Goal: Check status: Check status

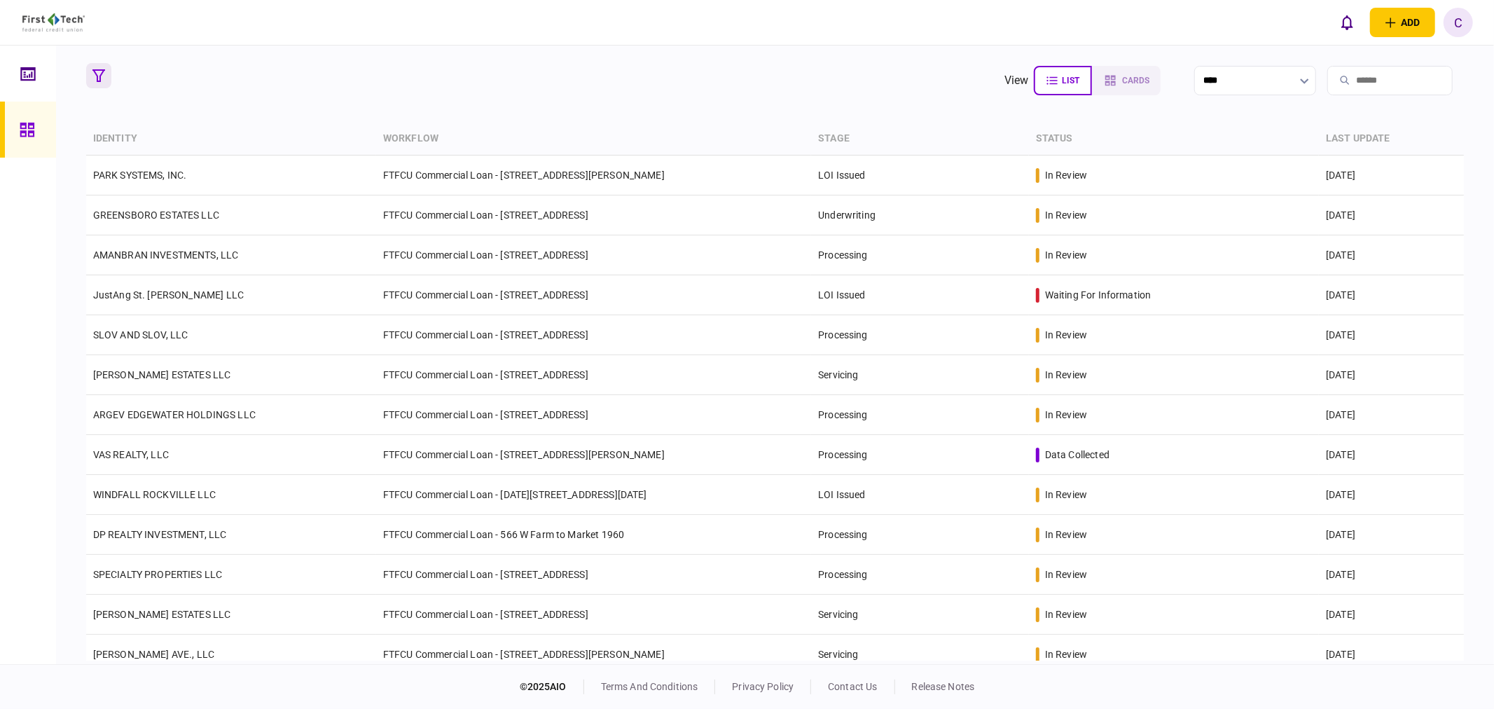
click at [100, 74] on icon "button" at bounding box center [98, 75] width 13 height 13
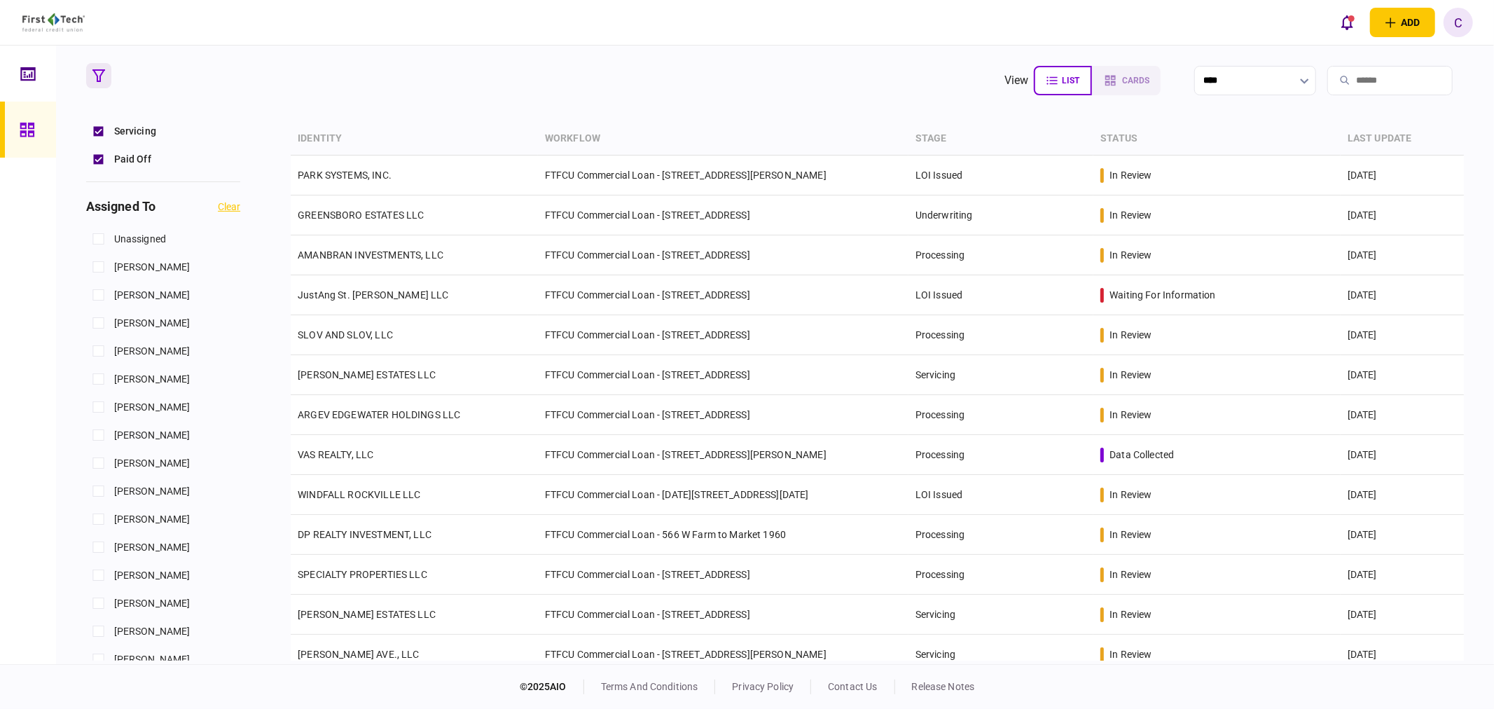
scroll to position [544, 0]
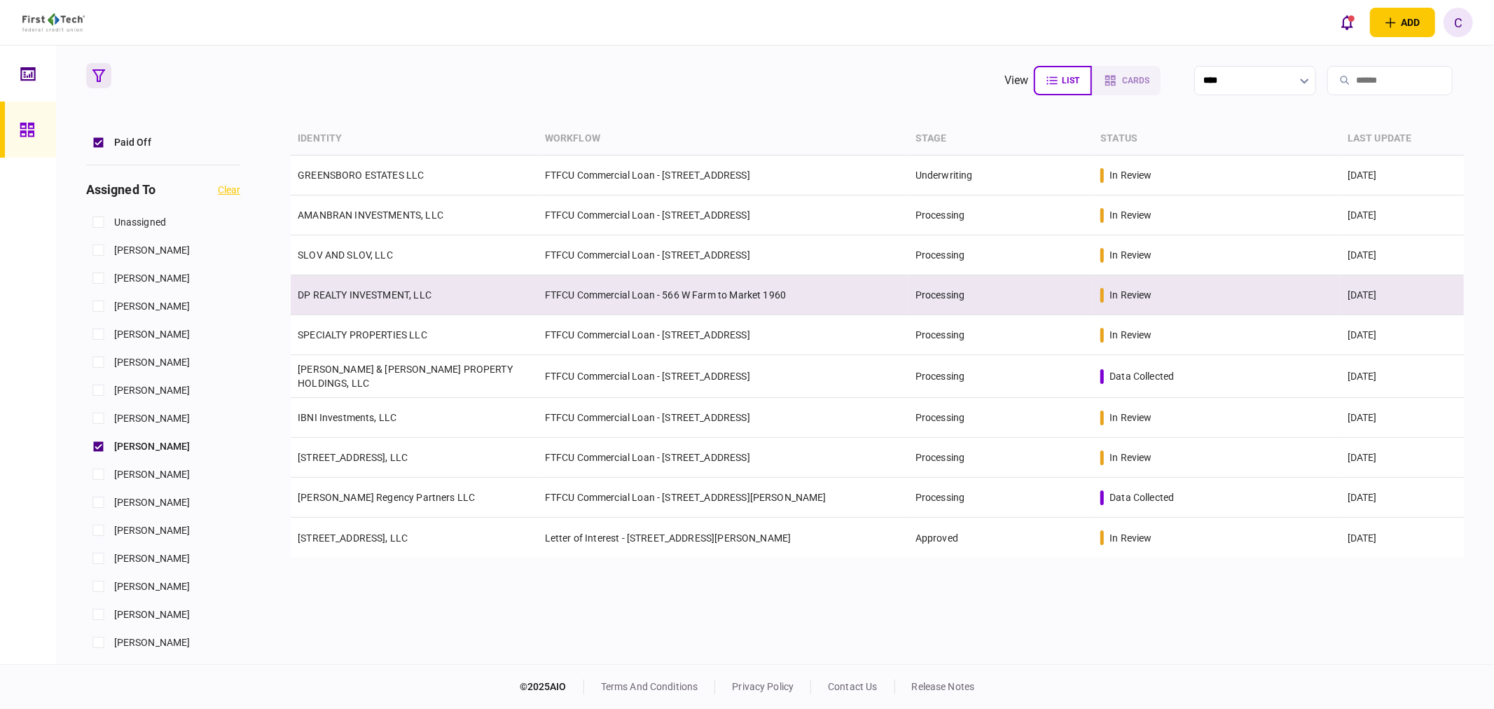
click at [366, 295] on link "DP REALTY INVESTMENT, LLC" at bounding box center [365, 294] width 134 height 11
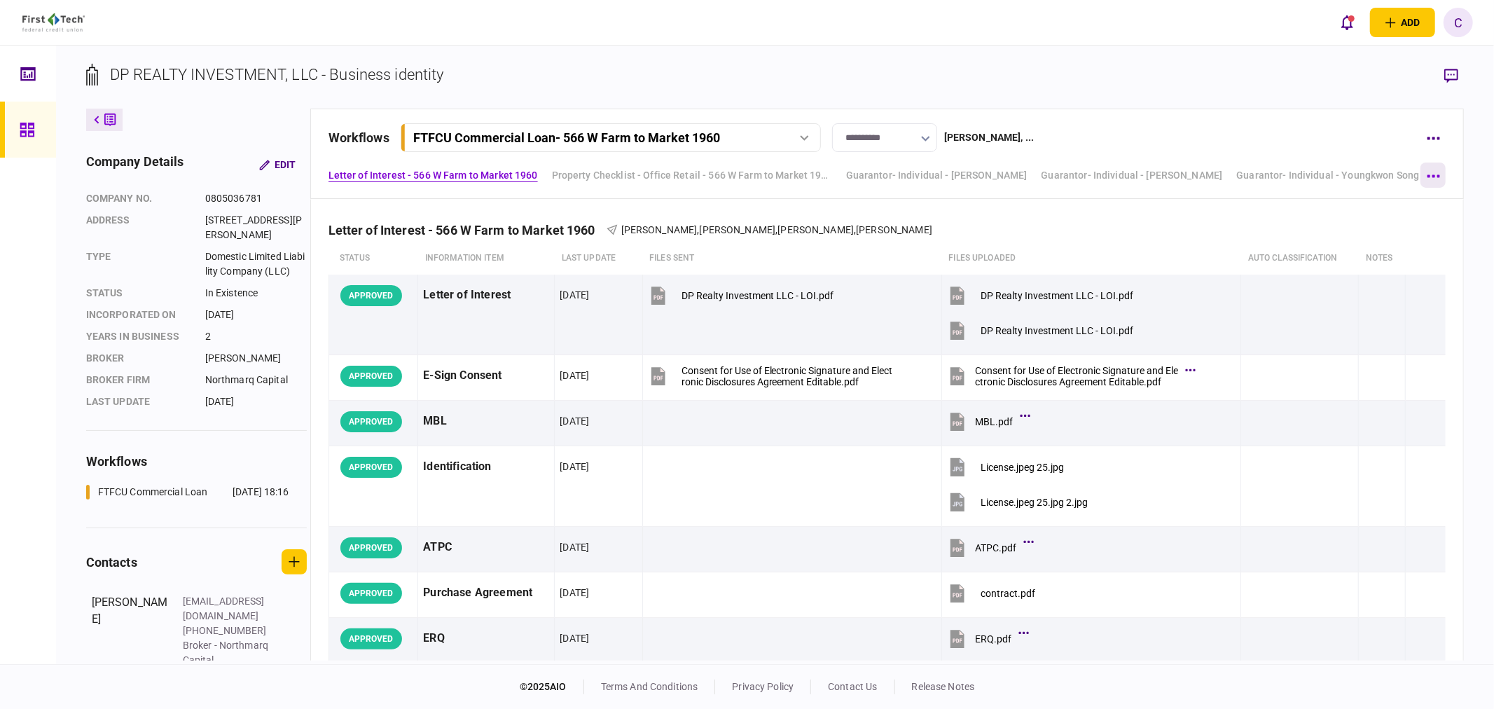
click at [1437, 172] on button "button" at bounding box center [1432, 174] width 25 height 25
click at [1325, 203] on span "Guarantor- Individual - [PERSON_NAME] Chongshin [PERSON_NAME]" at bounding box center [1354, 203] width 345 height 17
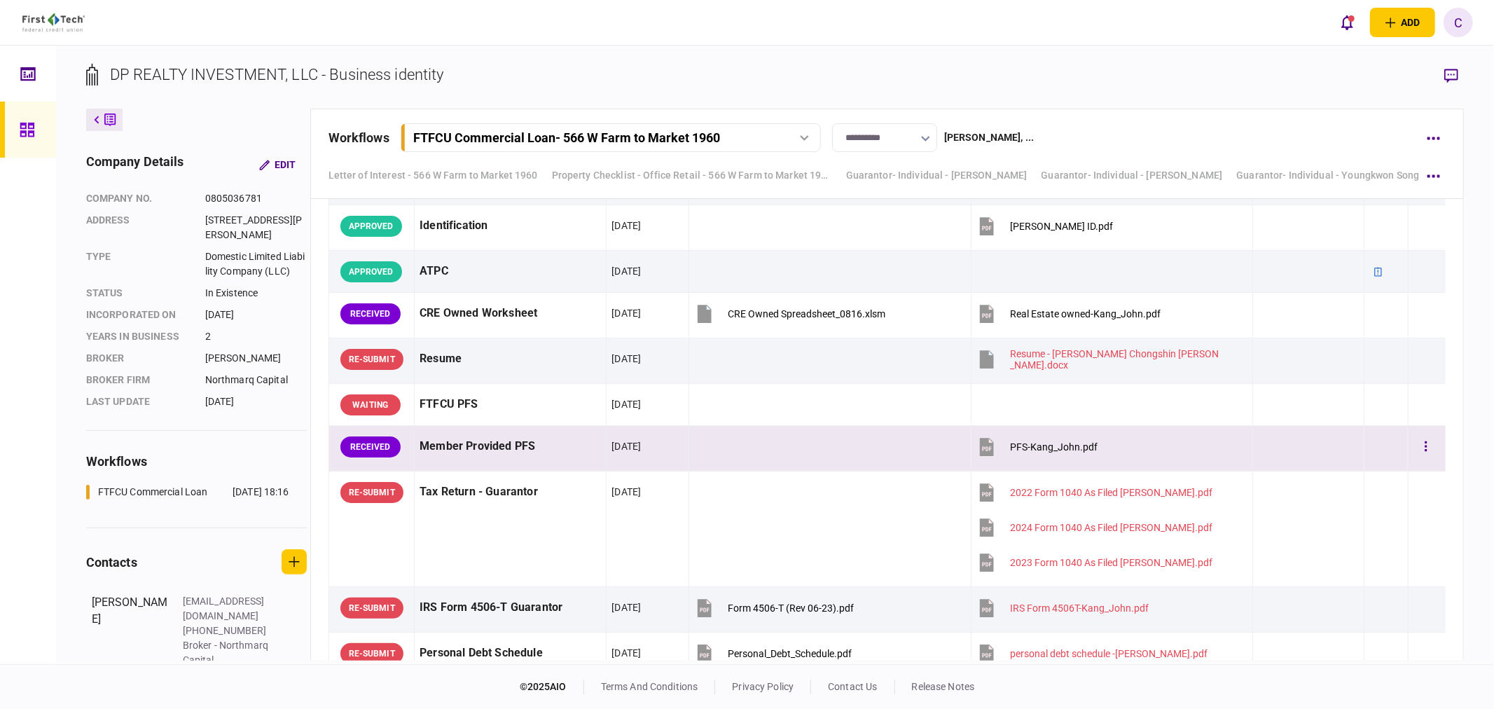
scroll to position [4165, 0]
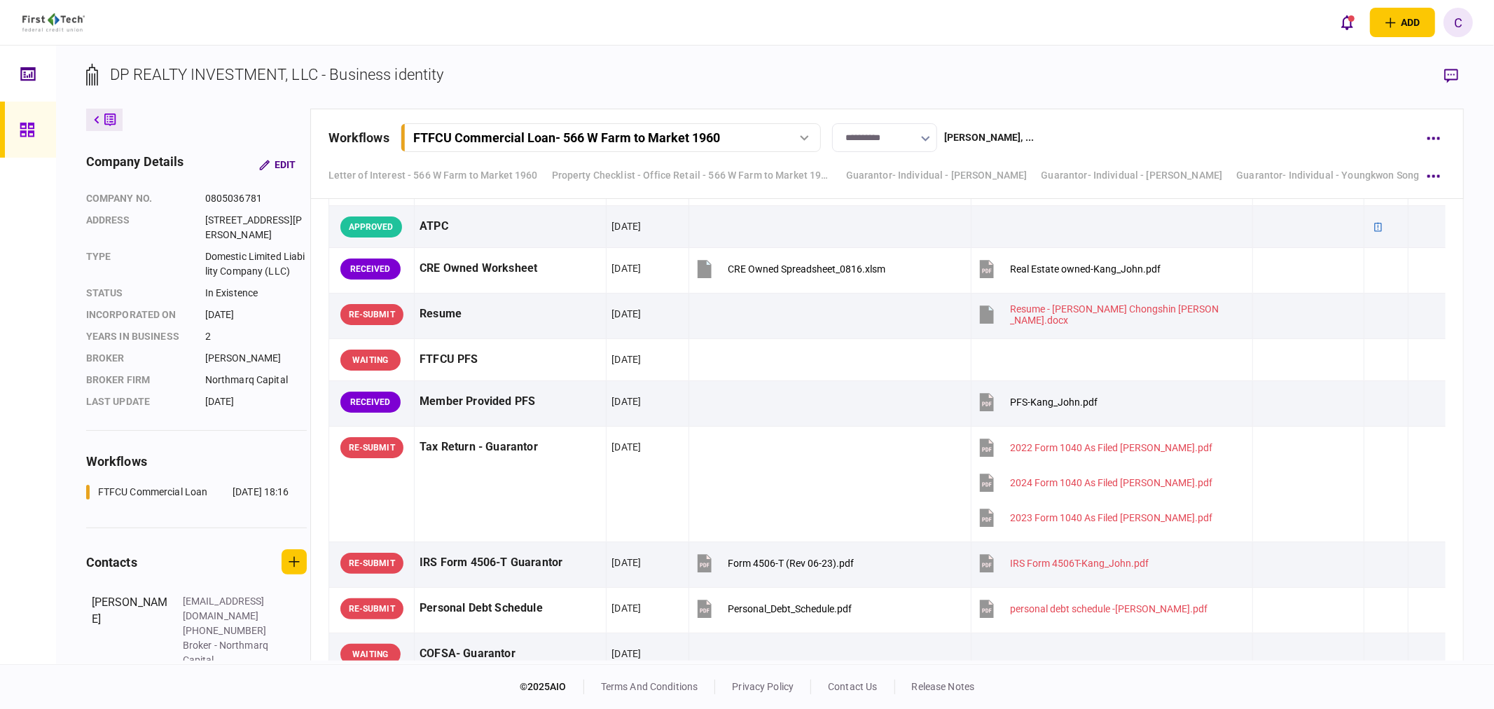
click at [25, 129] on icon at bounding box center [27, 130] width 15 height 16
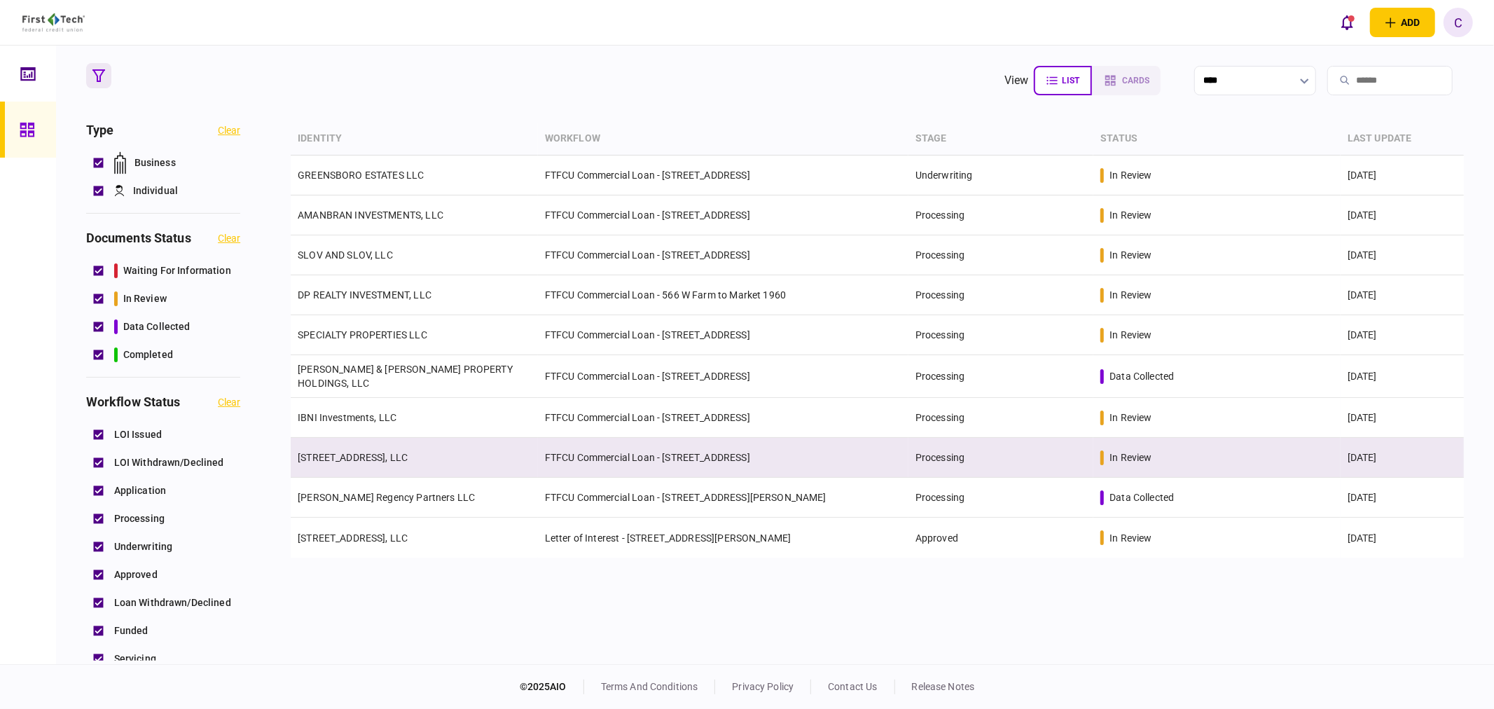
click at [346, 452] on link "[STREET_ADDRESS], LLC" at bounding box center [353, 457] width 110 height 11
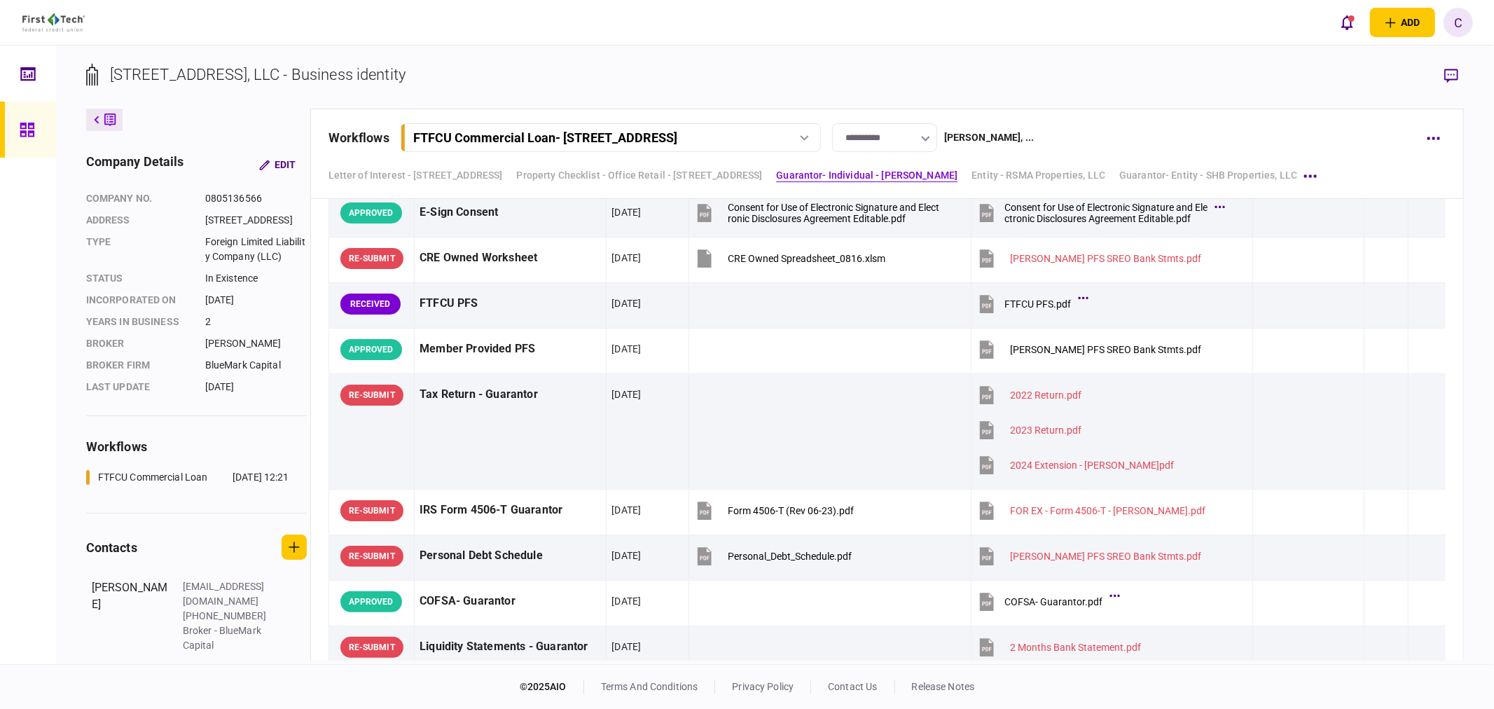
scroll to position [2067, 0]
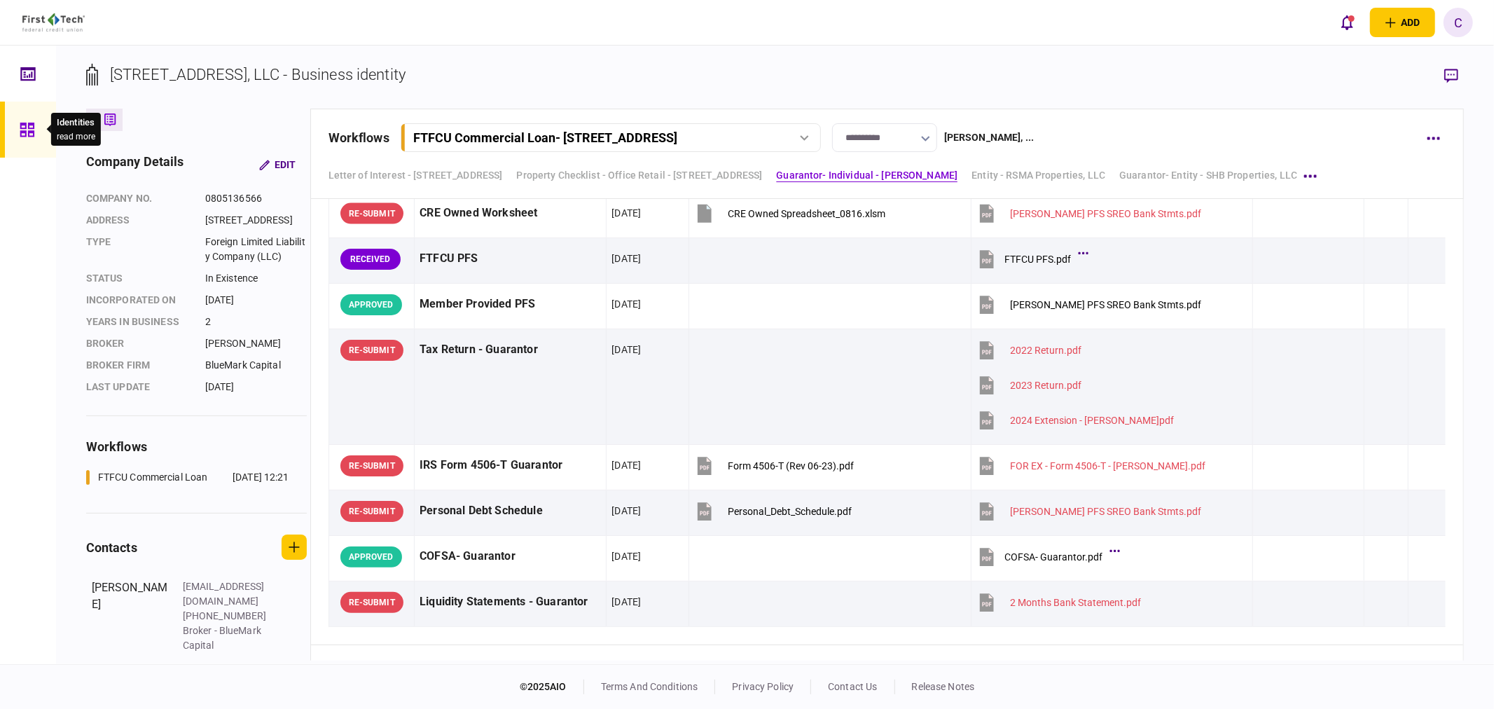
click at [26, 130] on icon at bounding box center [27, 130] width 15 height 16
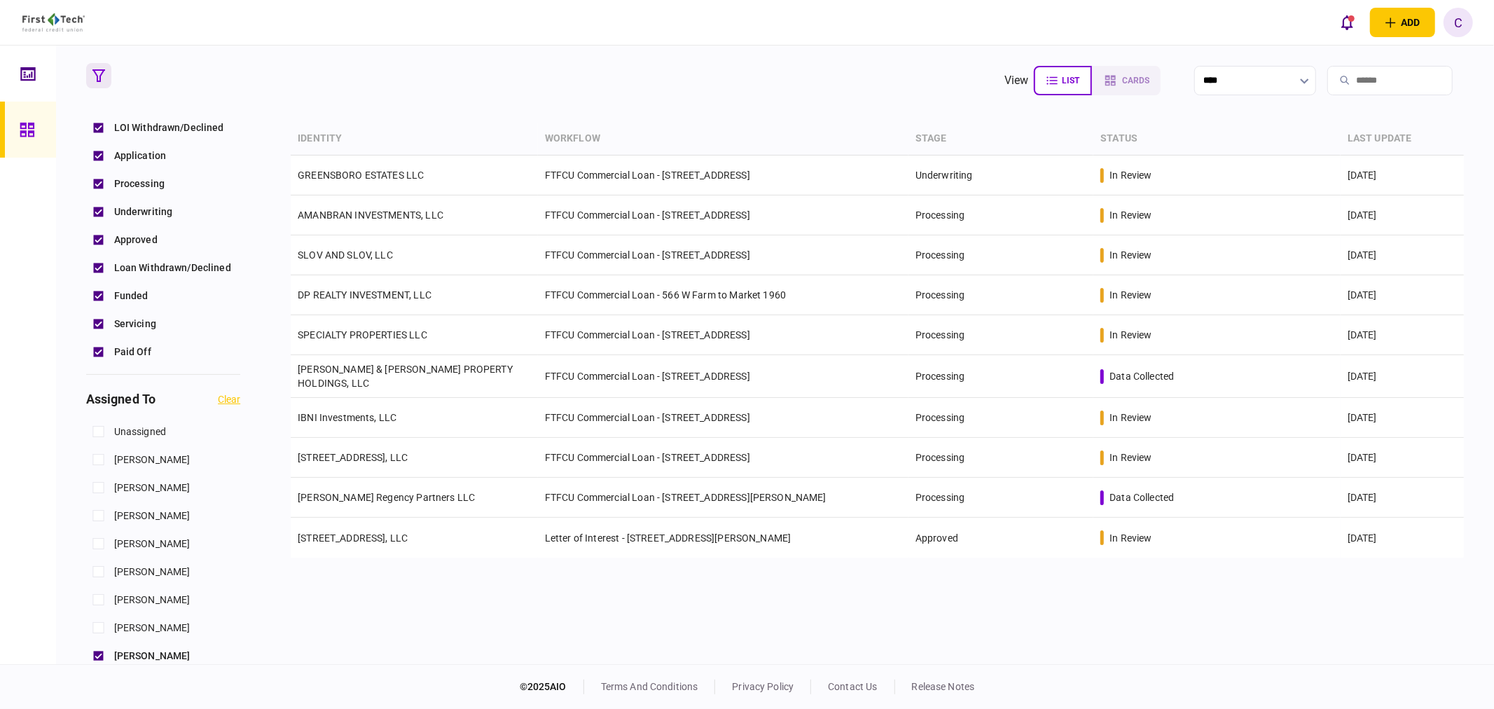
scroll to position [311, 0]
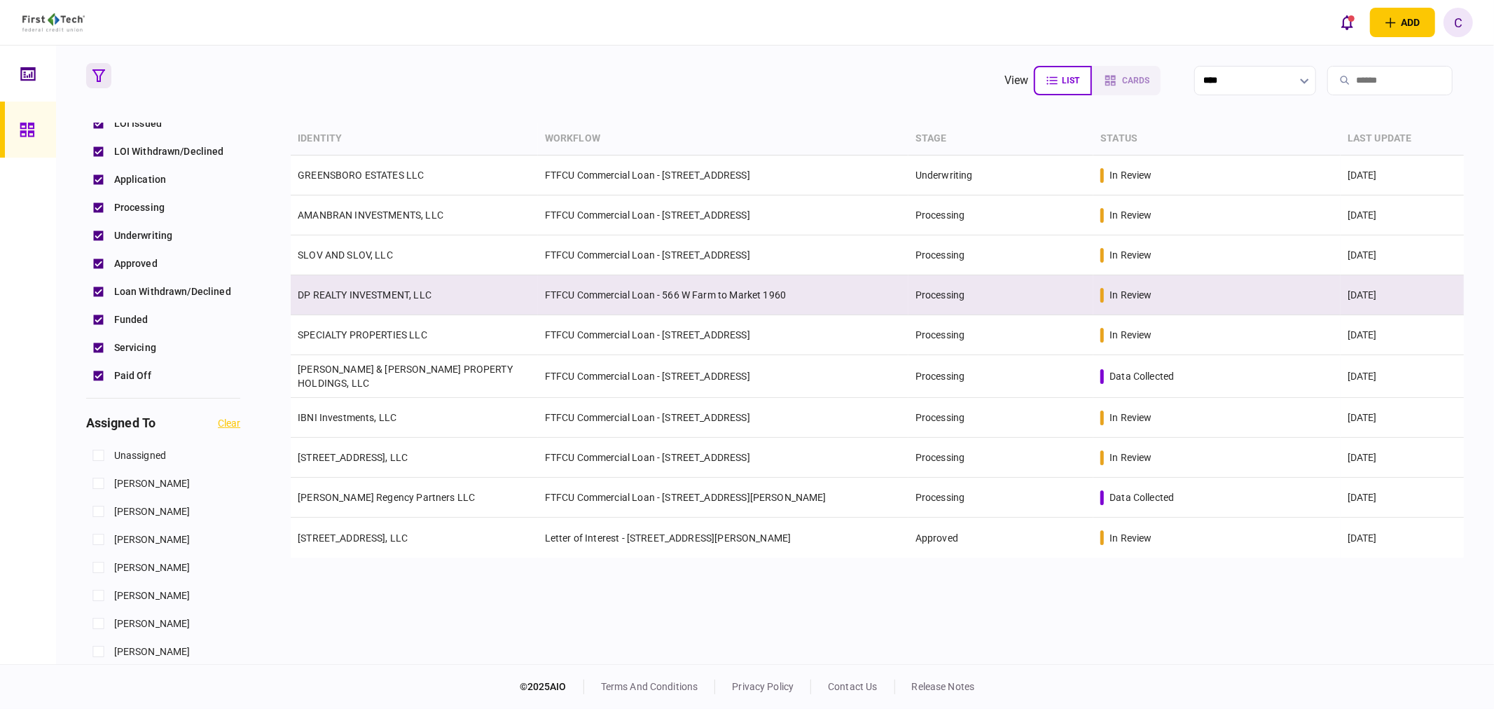
click at [358, 298] on link "DP REALTY INVESTMENT, LLC" at bounding box center [365, 294] width 134 height 11
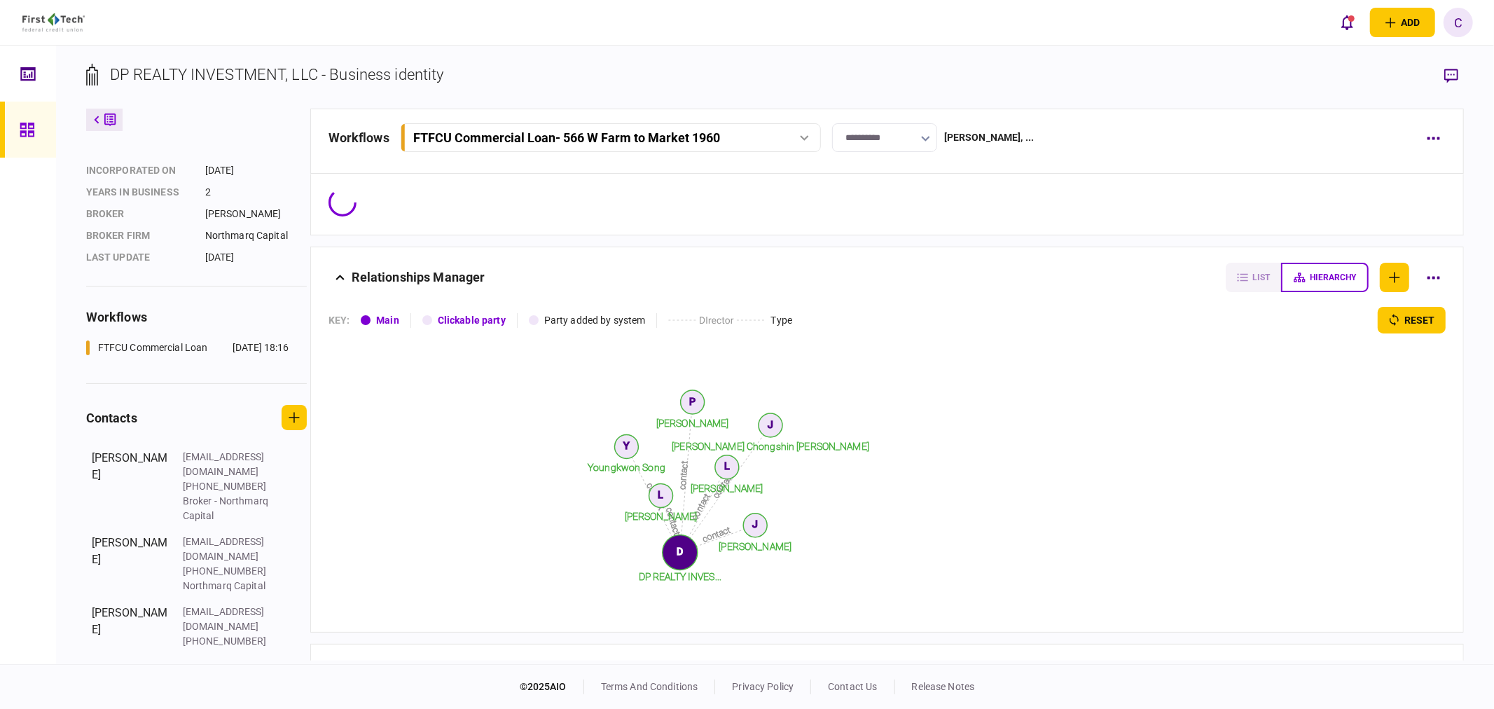
scroll to position [263, 0]
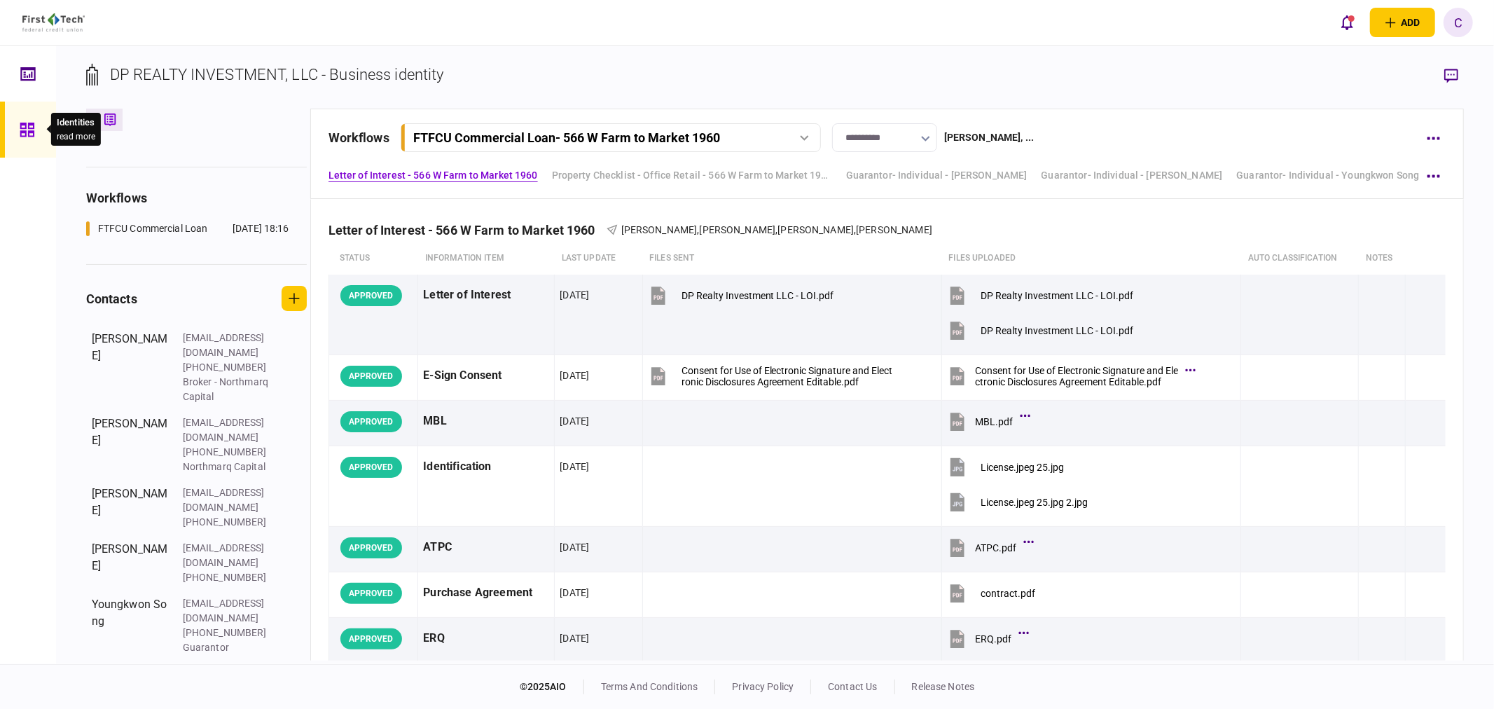
click at [32, 140] on div at bounding box center [31, 130] width 22 height 56
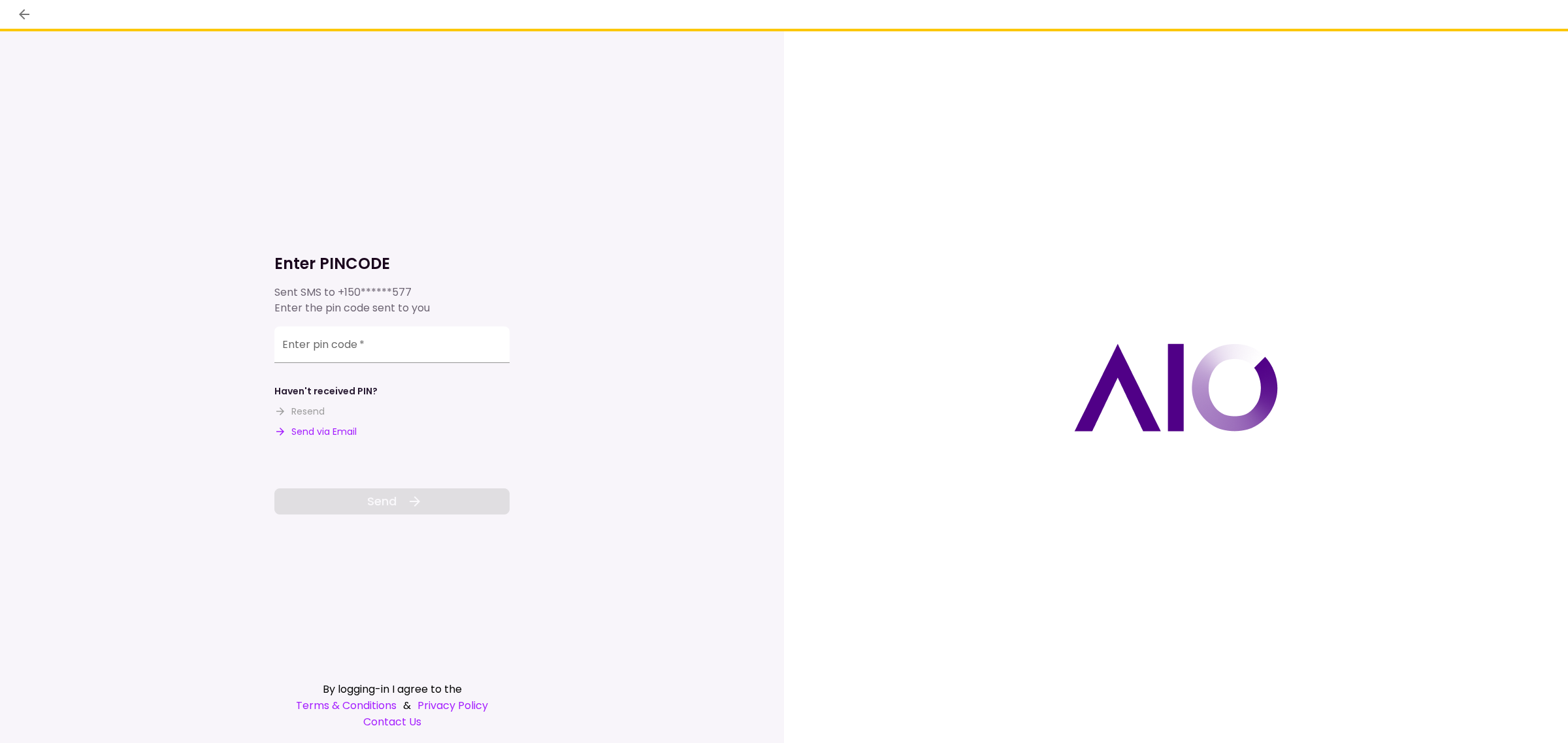
click at [315, 428] on button "Send via Email" at bounding box center [315, 432] width 82 height 14
click at [320, 350] on input "Enter pin code   *" at bounding box center [392, 344] width 235 height 36
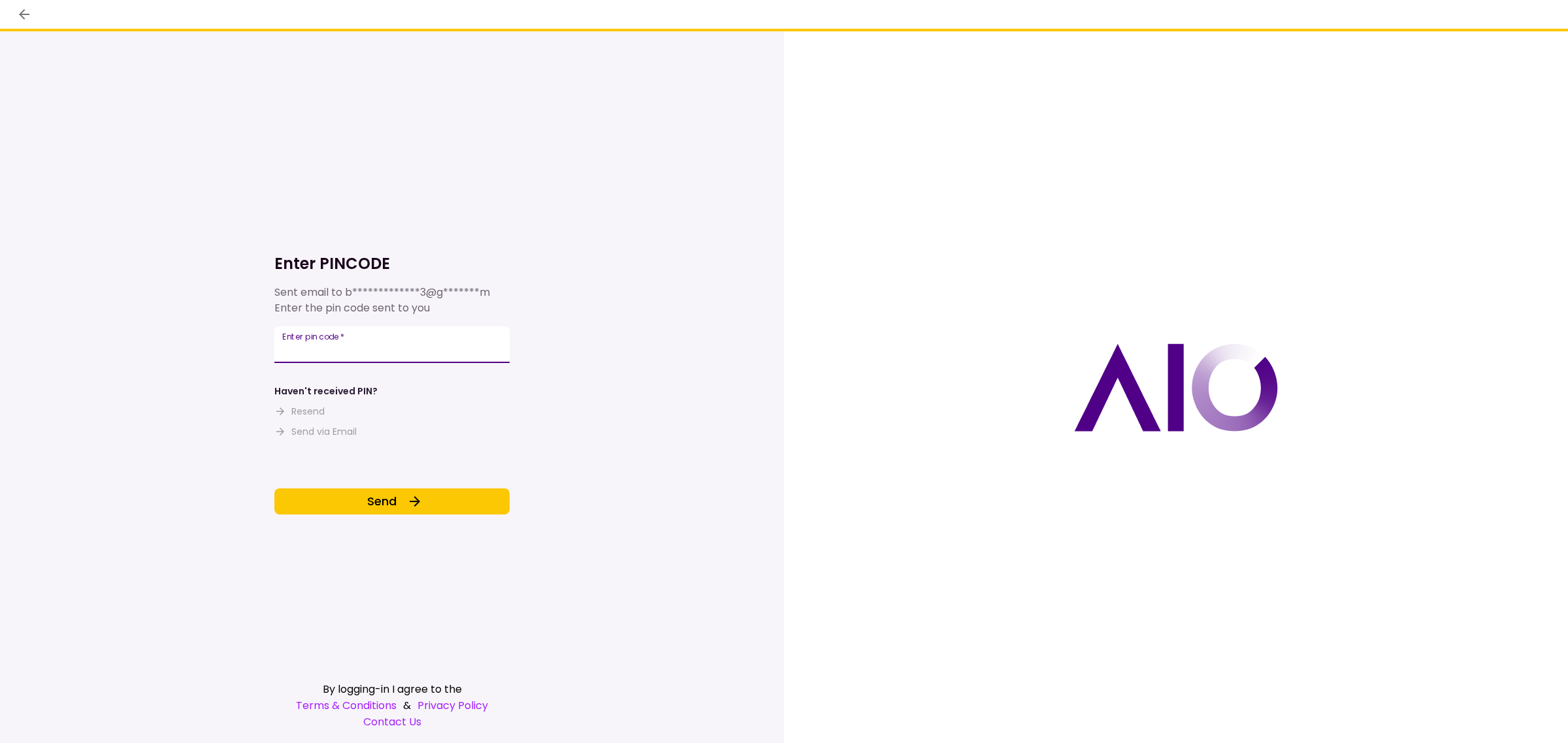
type input "******"
